Goal: Information Seeking & Learning: Learn about a topic

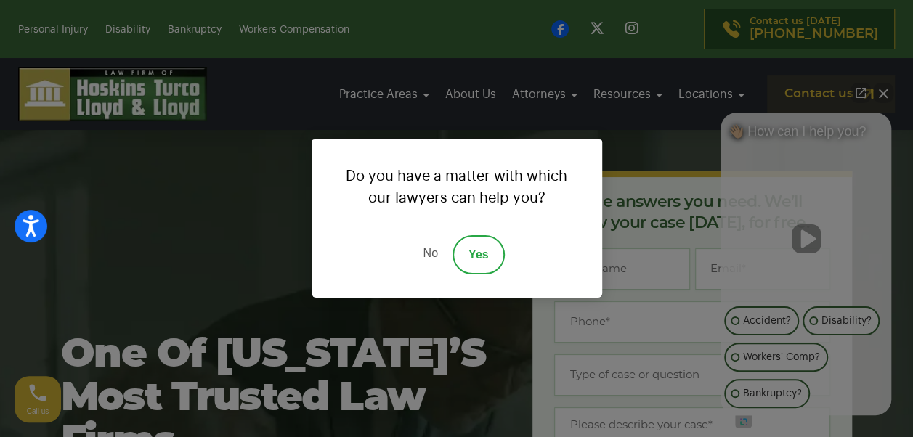
click at [437, 249] on link "No" at bounding box center [430, 254] width 44 height 39
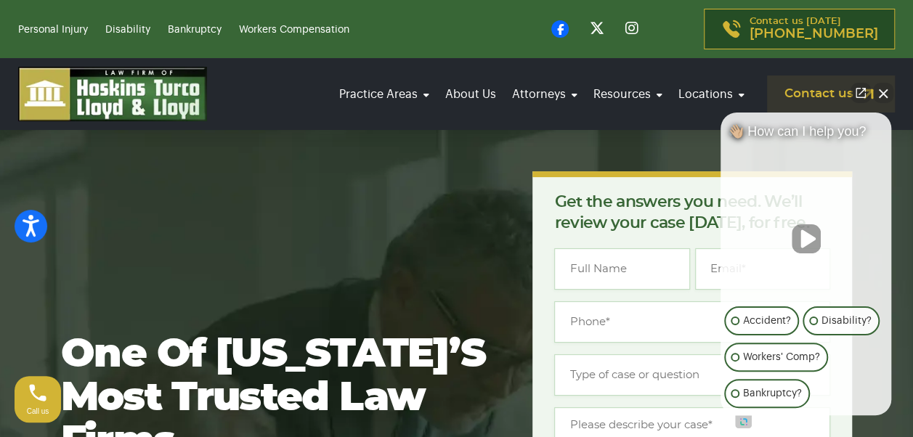
click at [885, 97] on button "Close Intaker Chat Widget" at bounding box center [883, 93] width 20 height 20
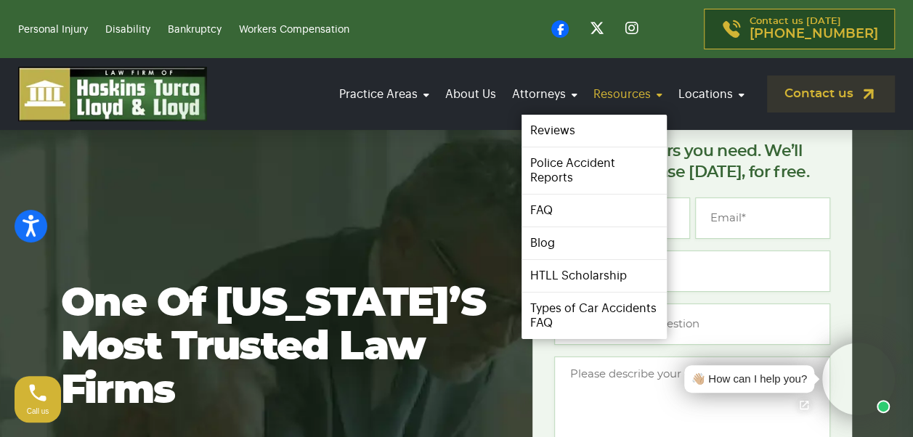
scroll to position [73, 0]
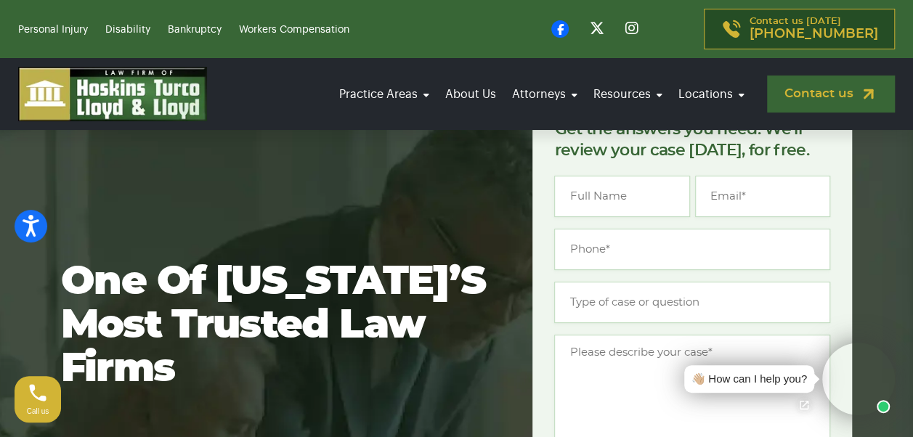
click at [809, 96] on link "Contact us" at bounding box center [831, 94] width 128 height 37
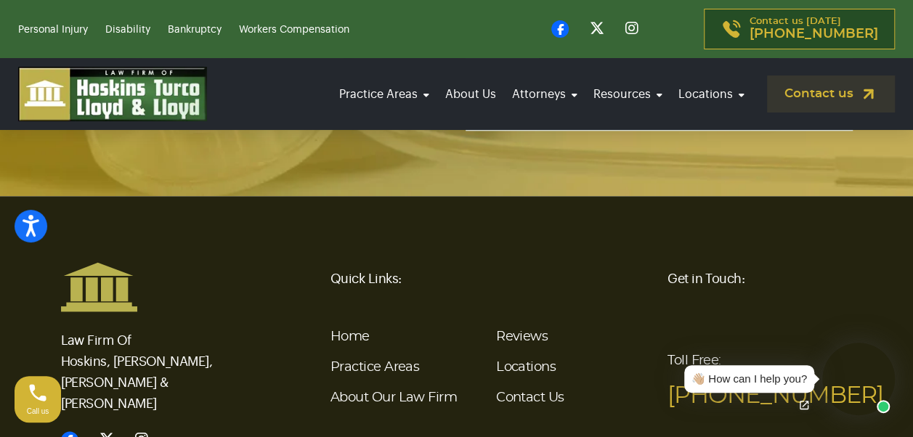
scroll to position [3615, 0]
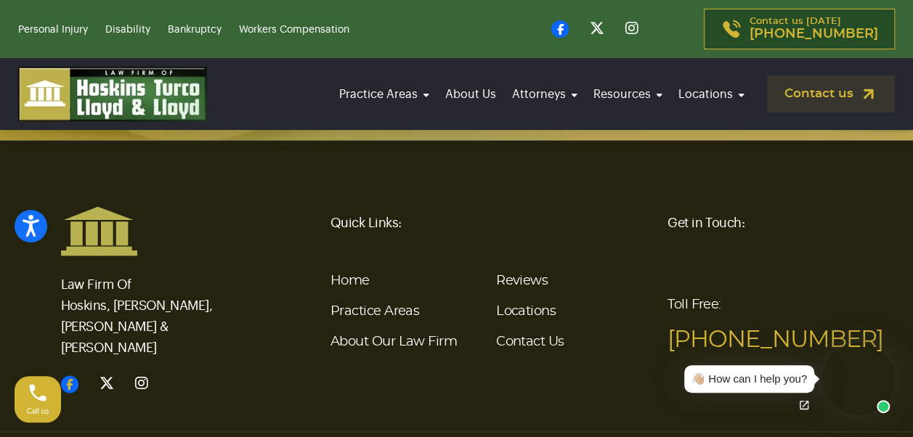
click at [67, 375] on icon at bounding box center [69, 383] width 17 height 17
click at [569, 36] on icon at bounding box center [559, 28] width 17 height 17
click at [479, 89] on link "About Us" at bounding box center [471, 94] width 60 height 41
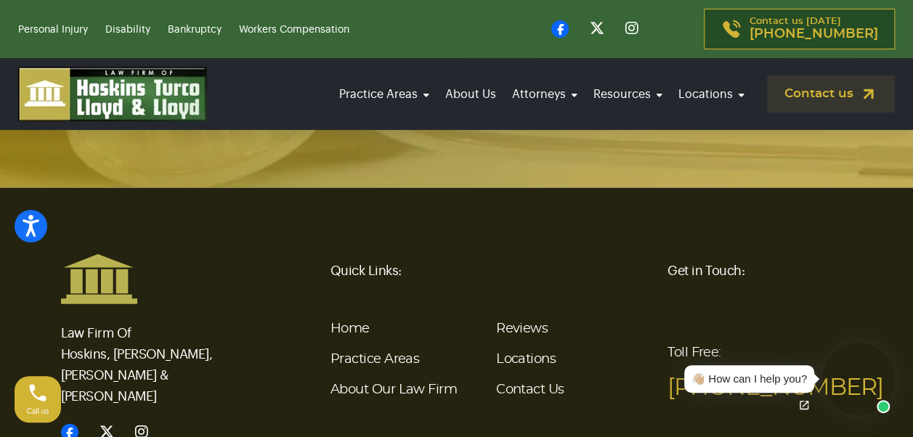
scroll to position [4359, 0]
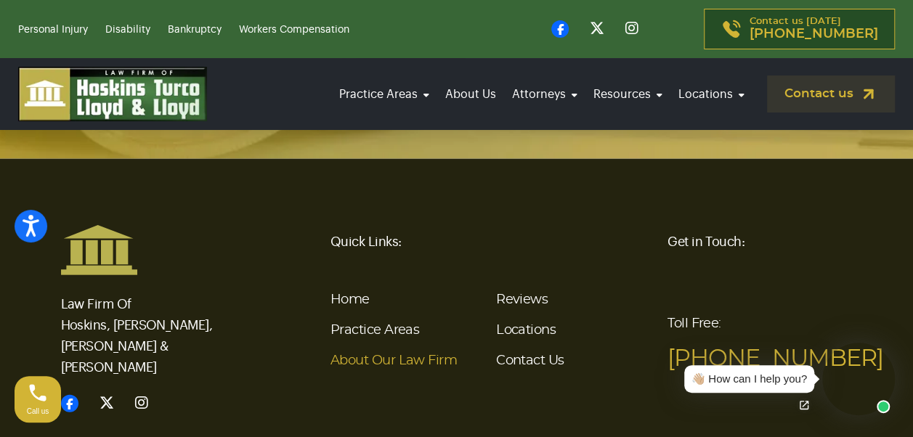
click at [423, 354] on link "About Our Law Firm" at bounding box center [393, 360] width 126 height 13
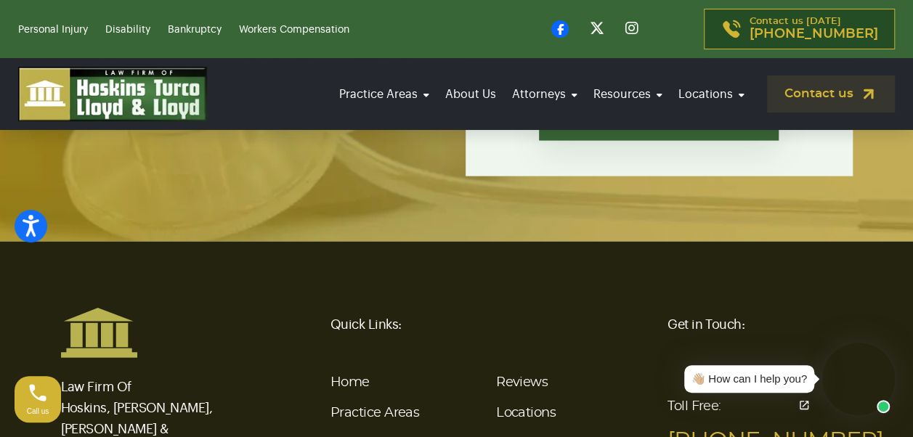
scroll to position [4358, 0]
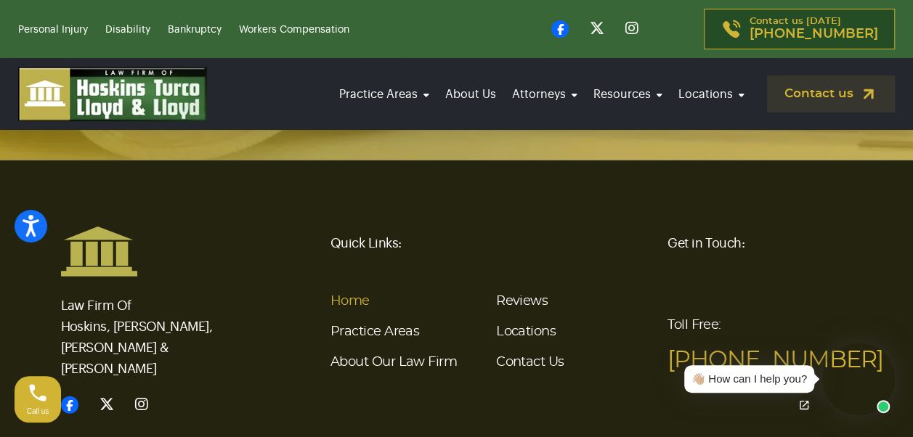
click at [338, 295] on link "Home" at bounding box center [349, 301] width 39 height 13
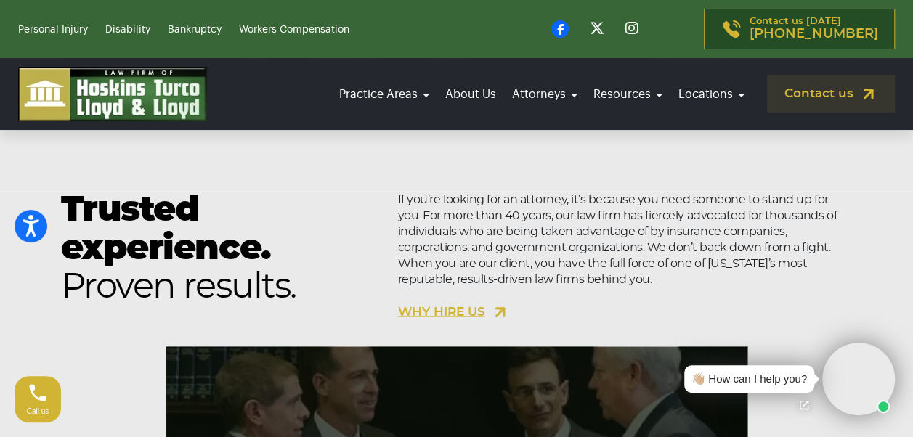
scroll to position [1453, 0]
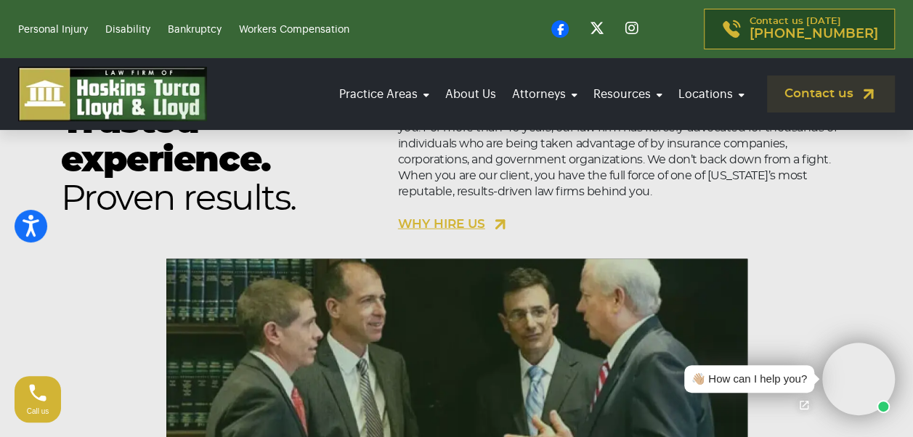
drag, startPoint x: 447, startPoint y: 222, endPoint x: 306, endPoint y: 217, distance: 141.0
click at [306, 217] on span "Proven results." at bounding box center [221, 200] width 320 height 38
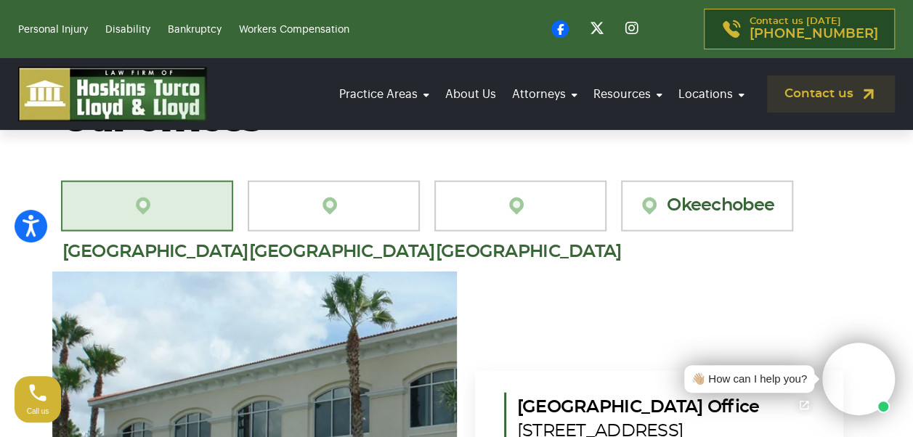
scroll to position [4285, 0]
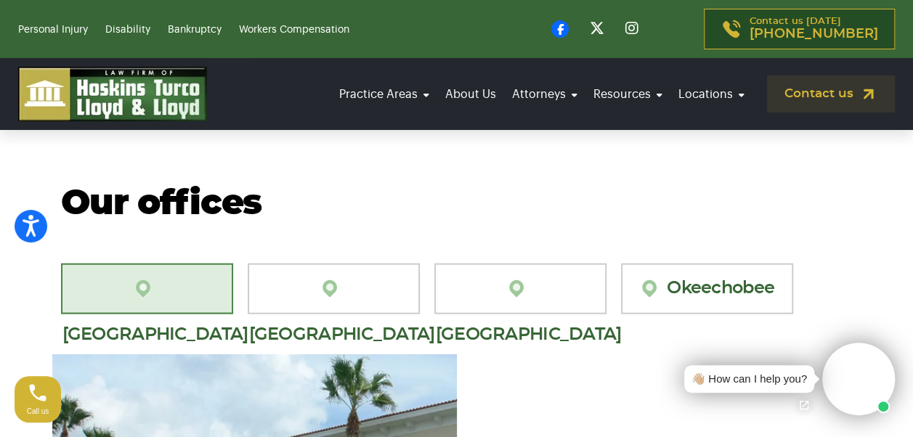
click at [165, 264] on link "[GEOGRAPHIC_DATA][PERSON_NAME]" at bounding box center [147, 289] width 172 height 51
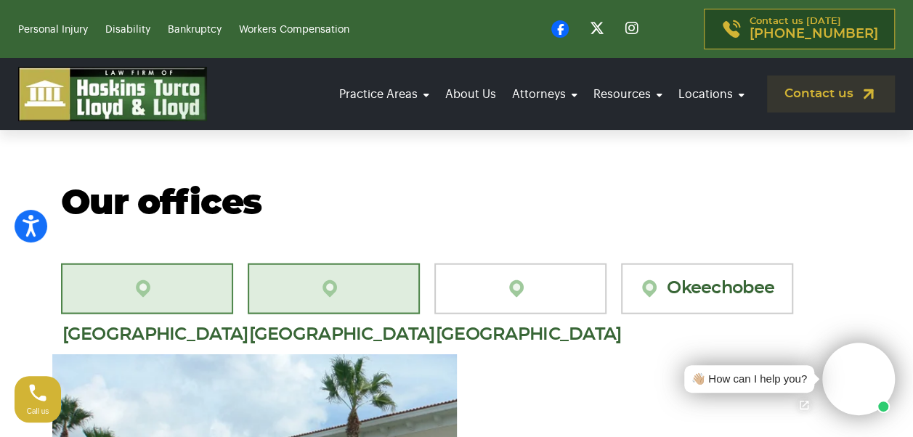
click at [352, 264] on link "[GEOGRAPHIC_DATA][PERSON_NAME]" at bounding box center [334, 289] width 172 height 51
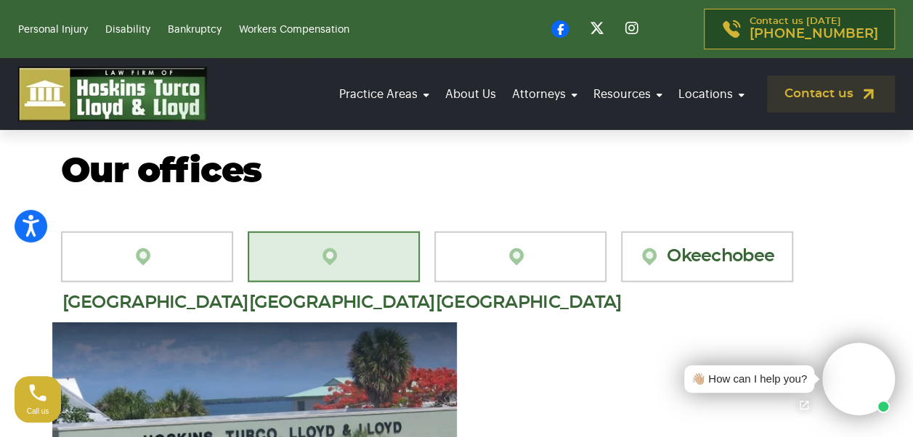
scroll to position [4292, 0]
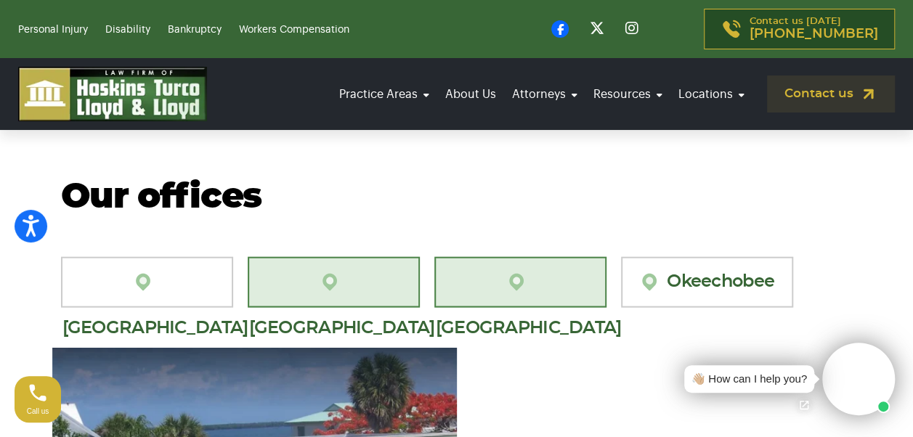
click at [506, 272] on img at bounding box center [520, 282] width 28 height 21
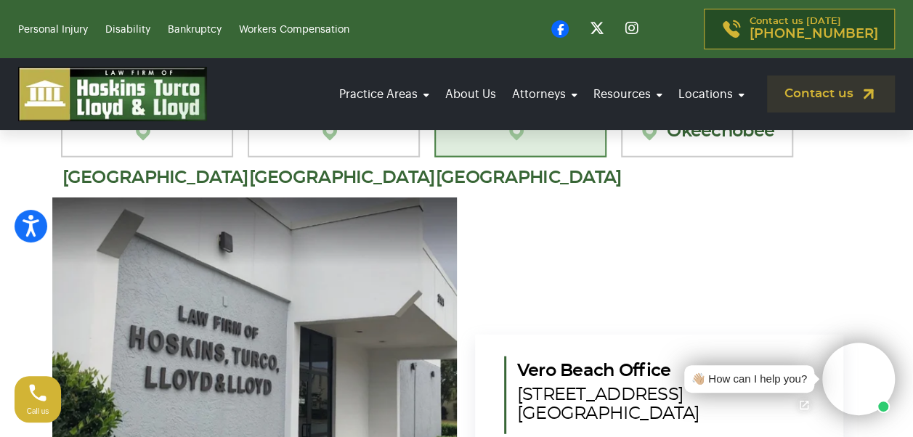
scroll to position [4364, 0]
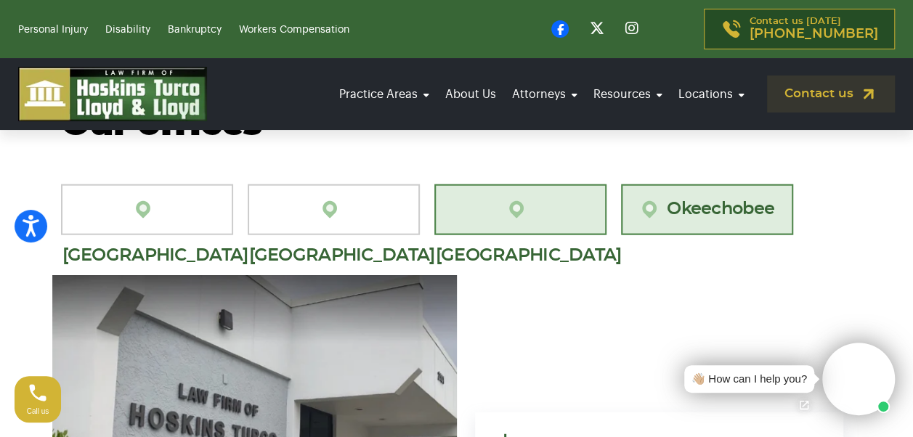
click at [705, 184] on link "Okeechobee" at bounding box center [707, 209] width 172 height 51
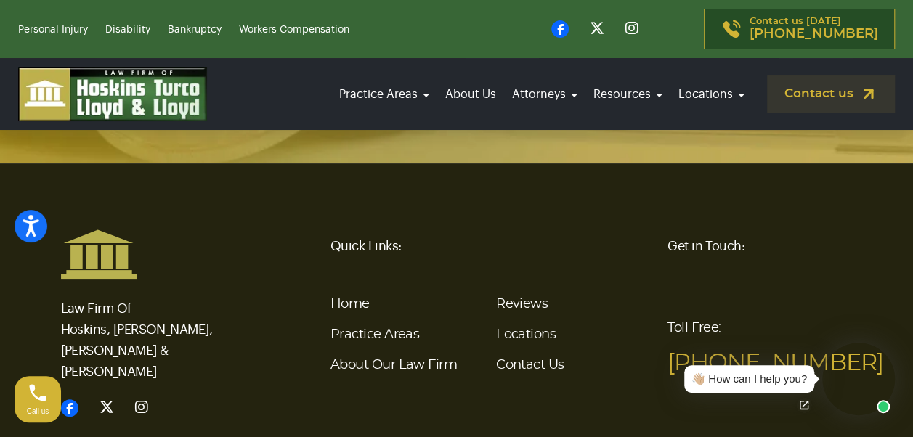
scroll to position [5599, 0]
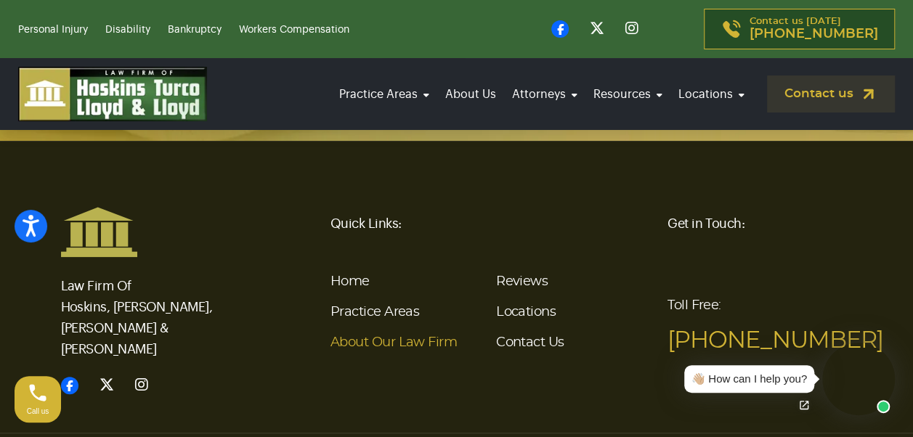
click at [391, 336] on link "About Our Law Firm" at bounding box center [393, 342] width 126 height 13
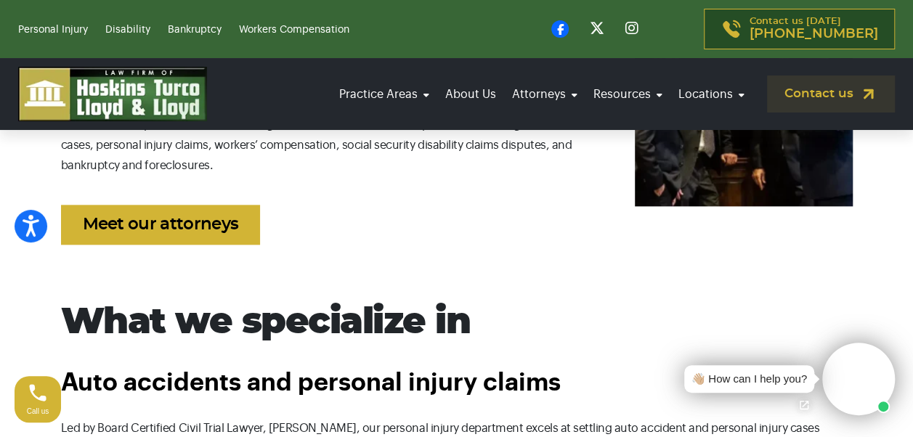
scroll to position [726, 0]
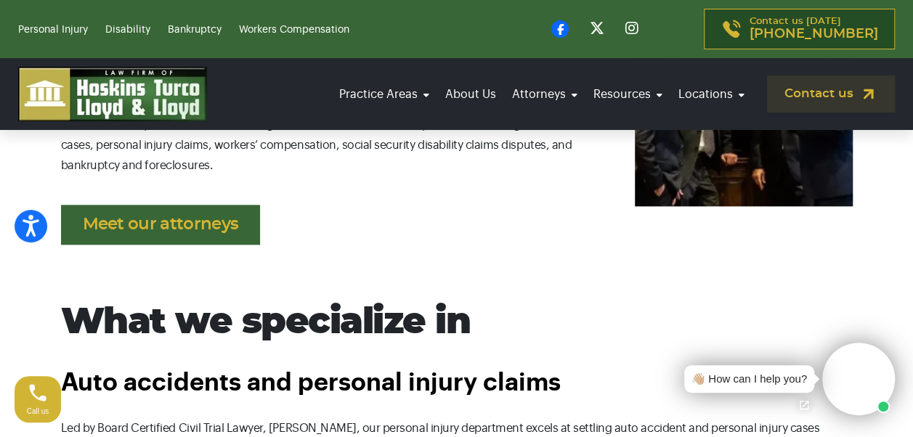
click at [147, 237] on link "Meet our attorneys" at bounding box center [161, 225] width 200 height 40
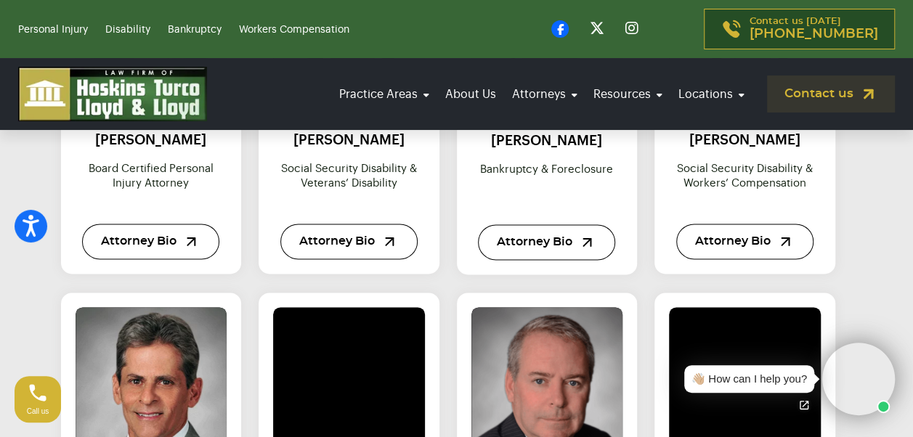
scroll to position [872, 0]
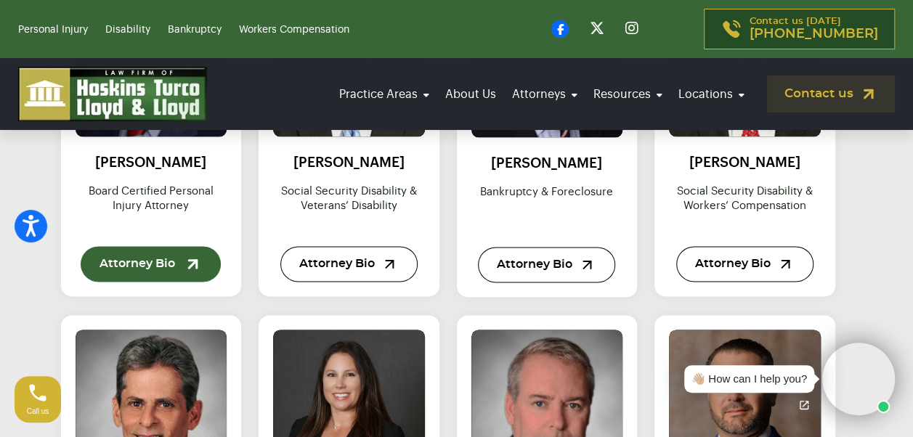
click at [159, 263] on link "Attorney Bio" at bounding box center [151, 264] width 140 height 36
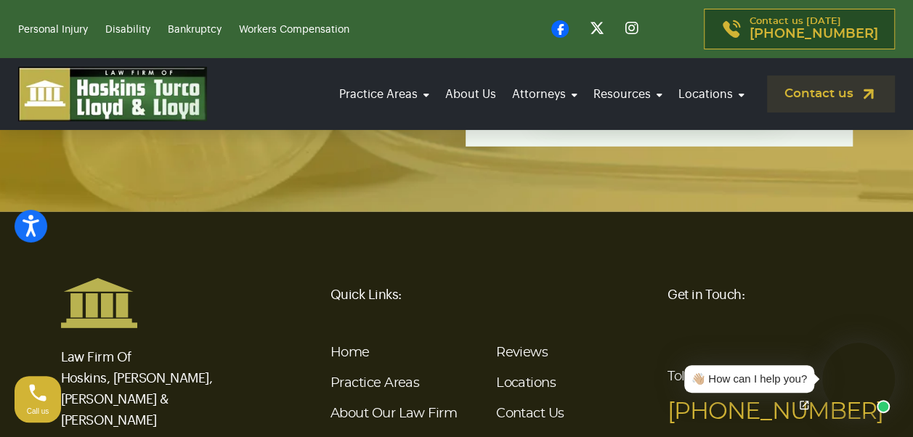
scroll to position [1866, 0]
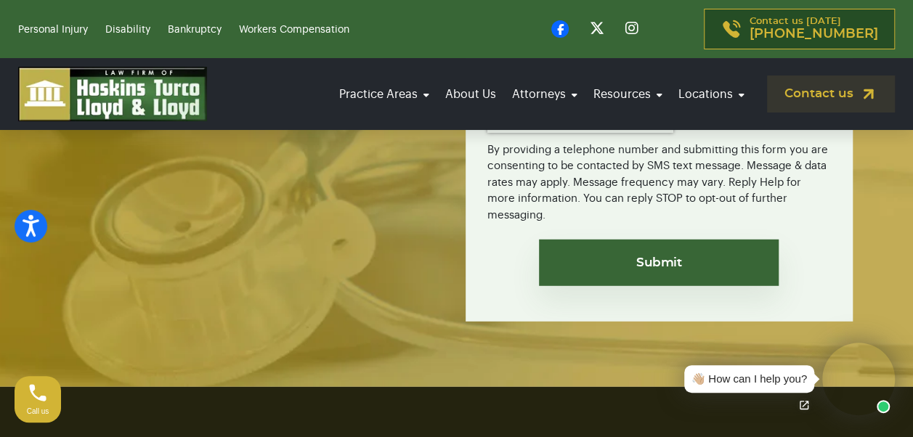
click at [118, 87] on img at bounding box center [112, 94] width 189 height 54
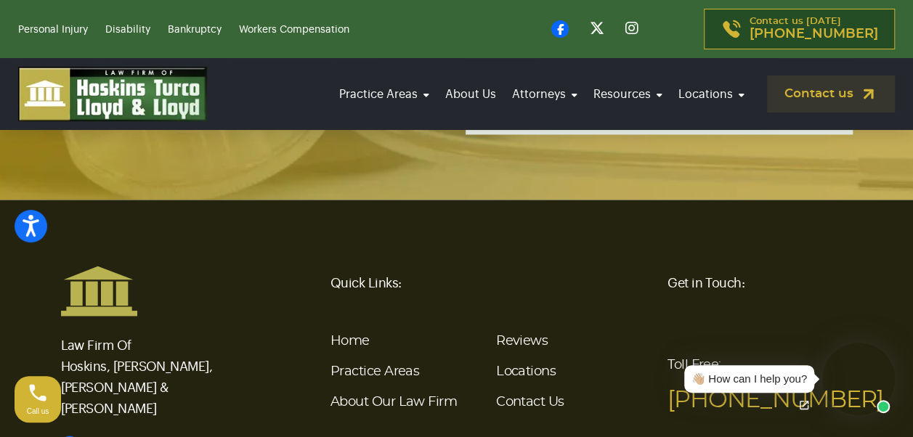
scroll to position [3854, 0]
click at [356, 333] on link "Home" at bounding box center [349, 339] width 39 height 13
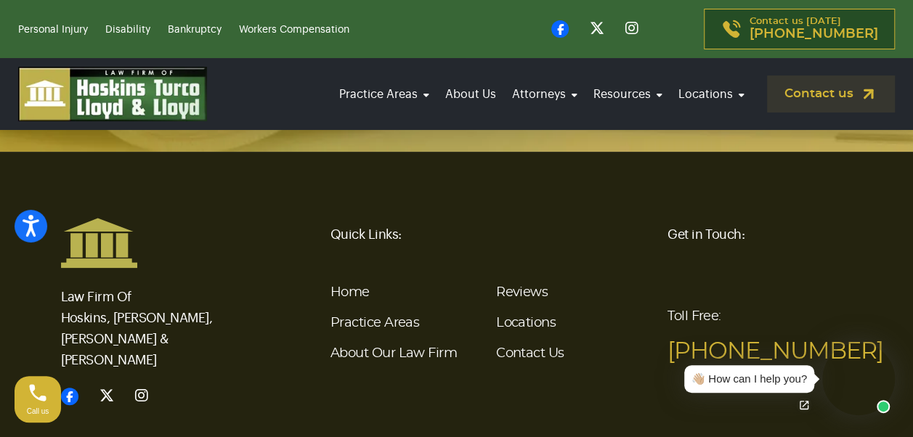
scroll to position [5599, 0]
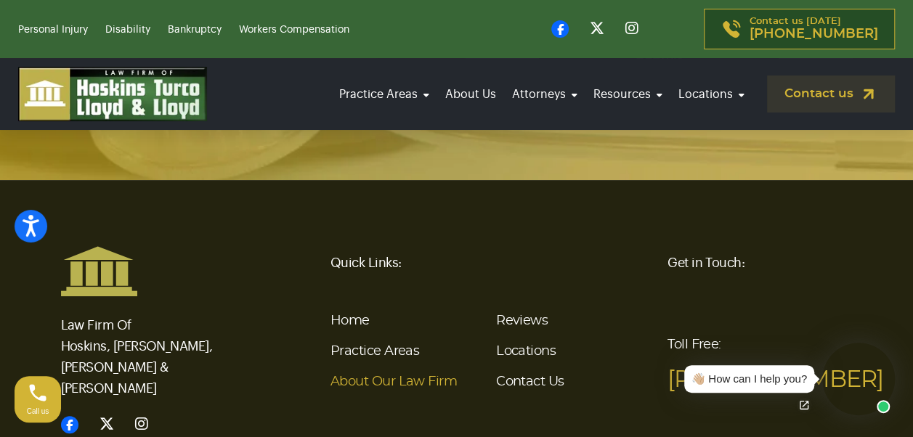
scroll to position [5599, 0]
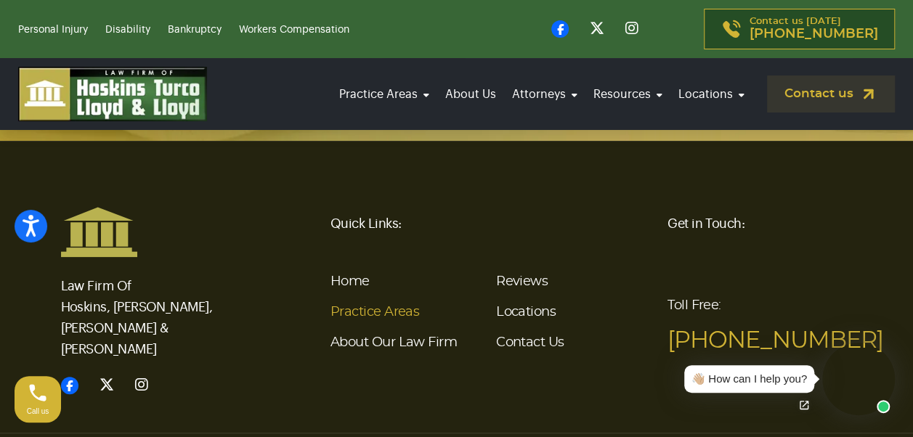
click at [385, 306] on link "Practice Areas" at bounding box center [374, 312] width 89 height 13
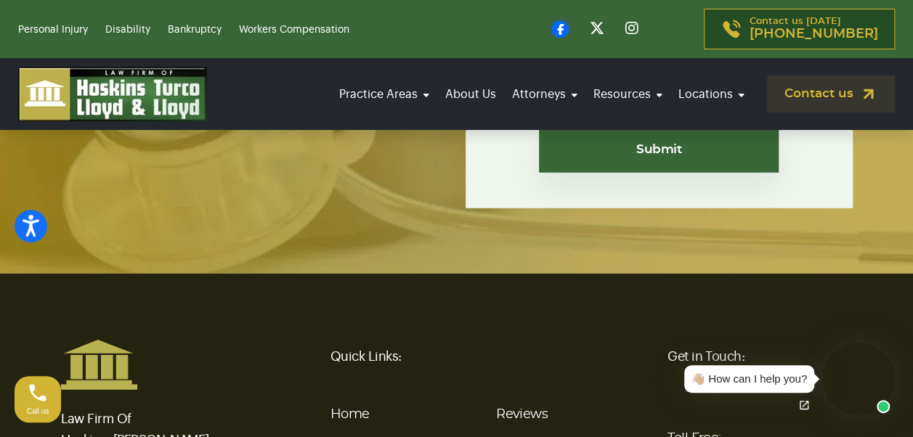
scroll to position [4664, 0]
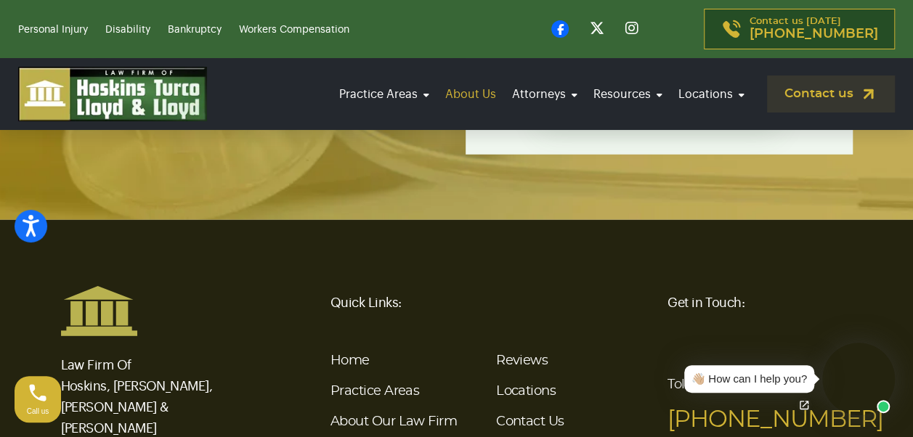
click at [487, 95] on link "About Us" at bounding box center [471, 94] width 60 height 41
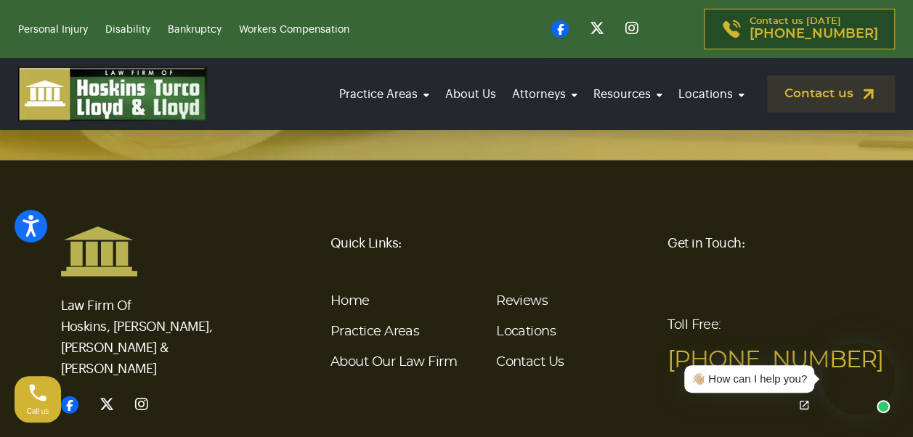
scroll to position [4359, 0]
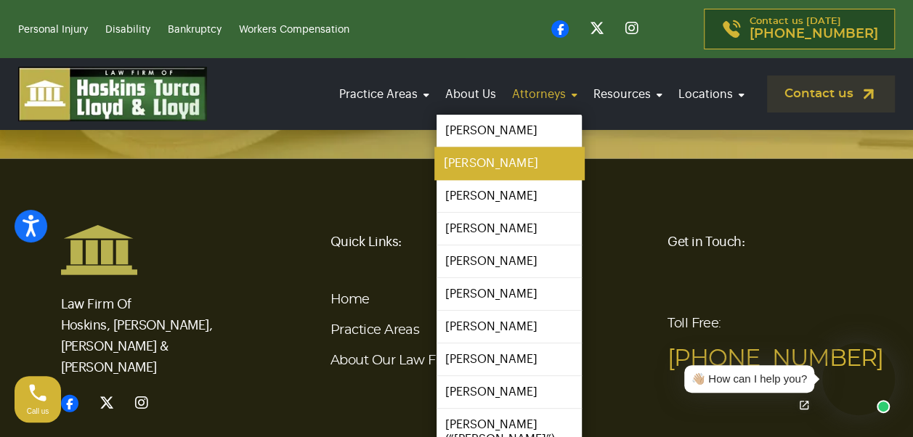
click at [506, 160] on link "[PERSON_NAME]" at bounding box center [509, 163] width 150 height 33
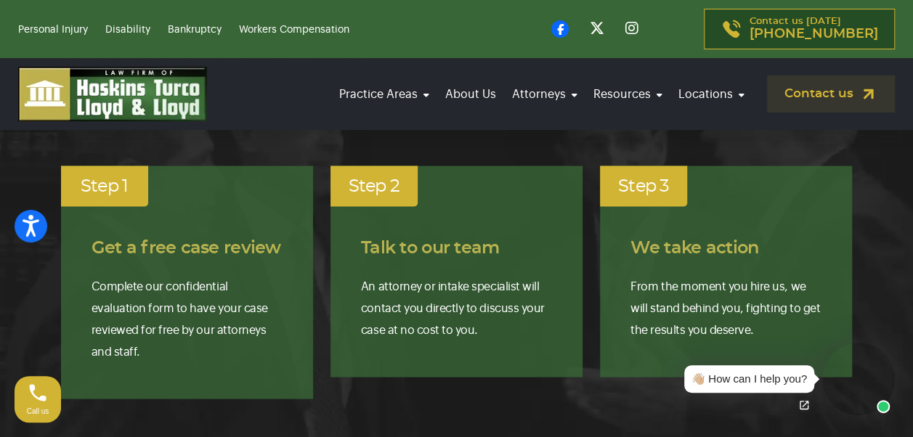
scroll to position [1081, 0]
